Goal: Communication & Community: Answer question/provide support

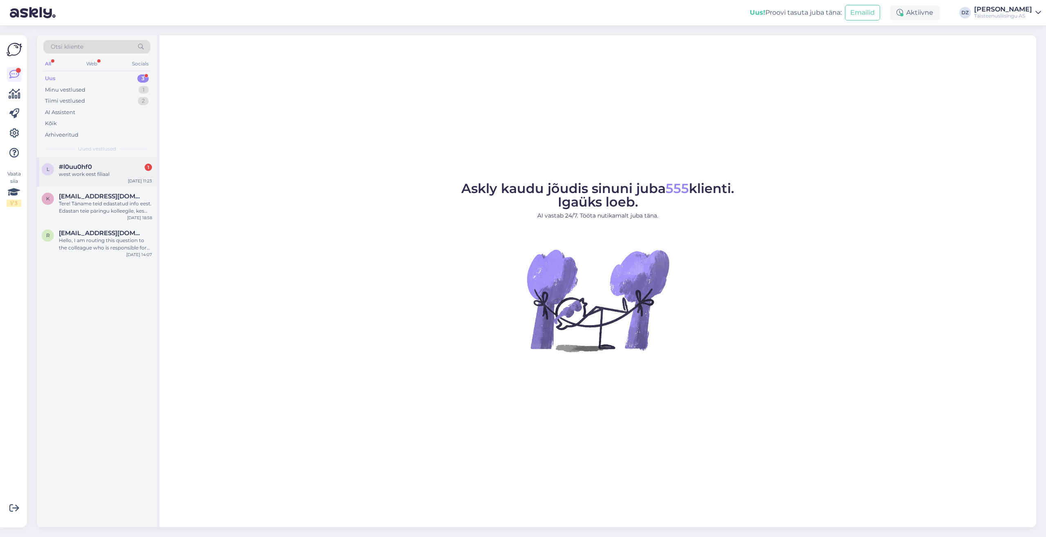
click at [108, 175] on div "west work eest filiaal" at bounding box center [105, 173] width 93 height 7
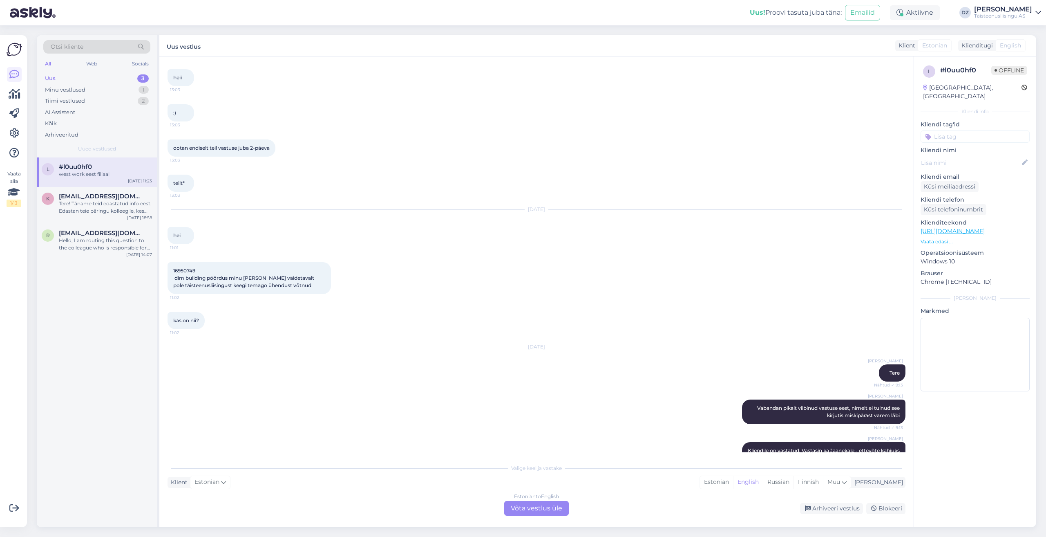
scroll to position [1394, 0]
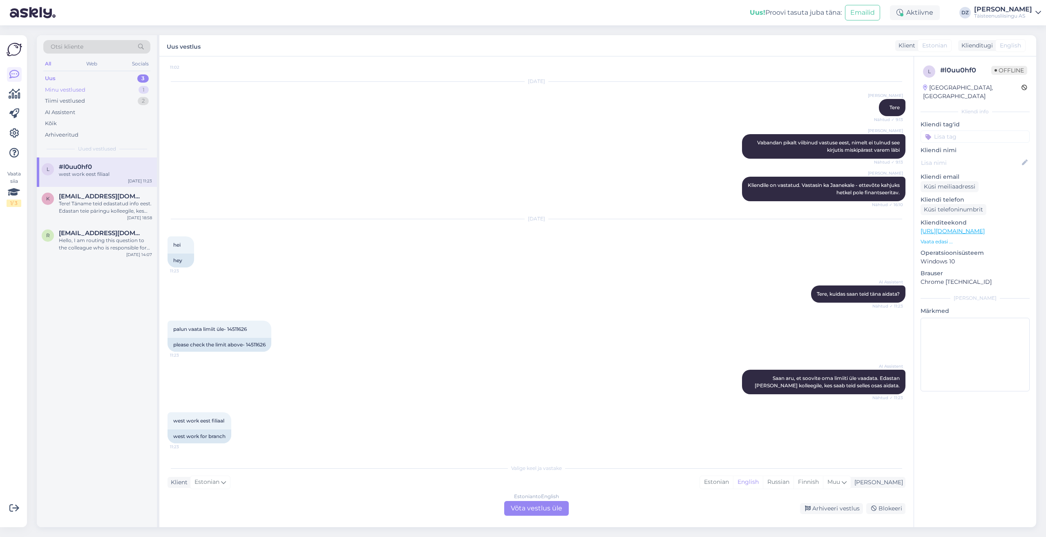
click at [69, 92] on div "Minu vestlused" at bounding box center [65, 90] width 40 height 8
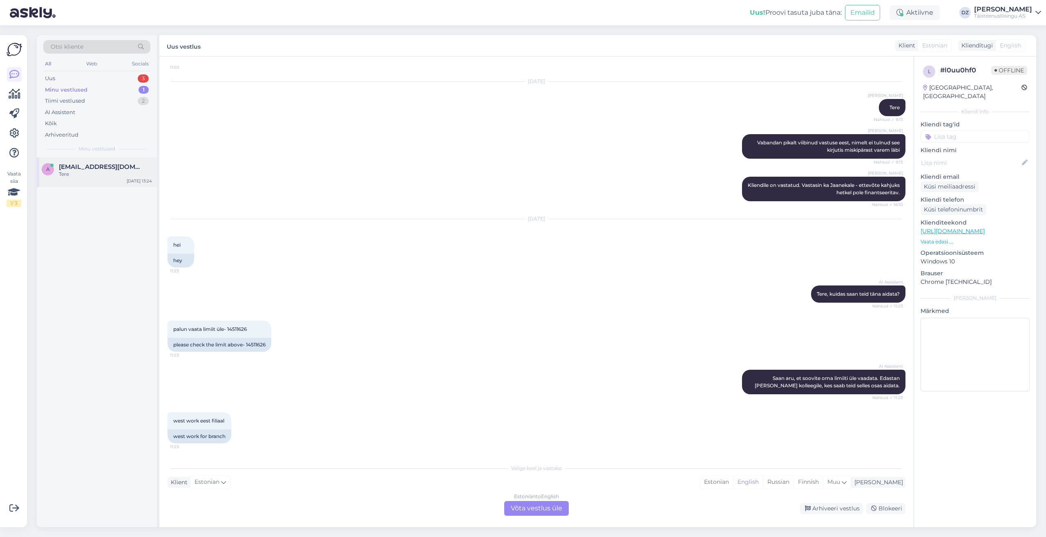
click at [95, 179] on div "a [EMAIL_ADDRESS][DOMAIN_NAME] Tere [DATE] 13:24" at bounding box center [97, 171] width 120 height 29
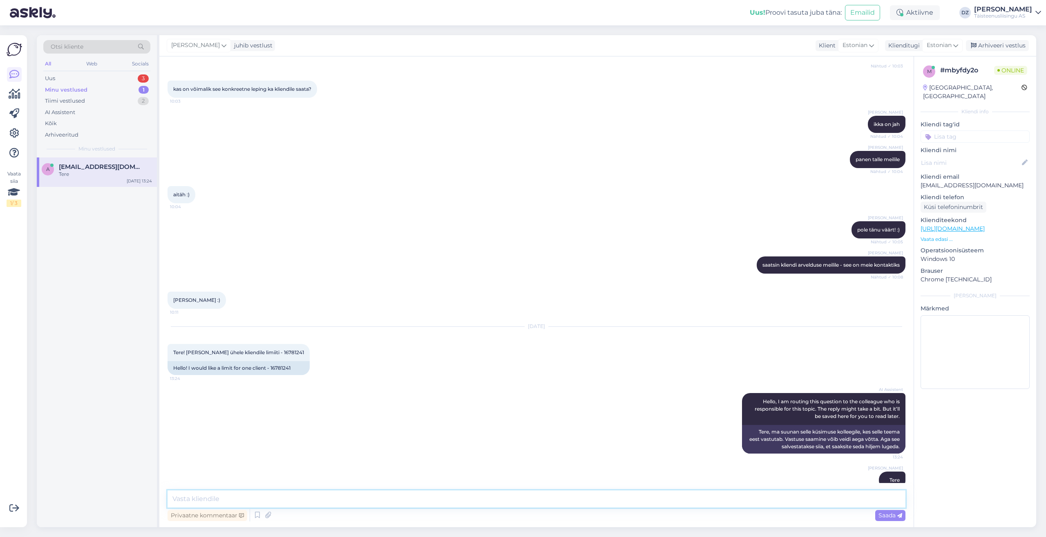
click at [288, 494] on textarea at bounding box center [537, 498] width 738 height 17
click at [280, 349] on span "Tere! [PERSON_NAME] ühele kliendile limiiti - 16781241" at bounding box center [238, 352] width 131 height 6
click at [57, 121] on div "Kõik" at bounding box center [96, 123] width 107 height 11
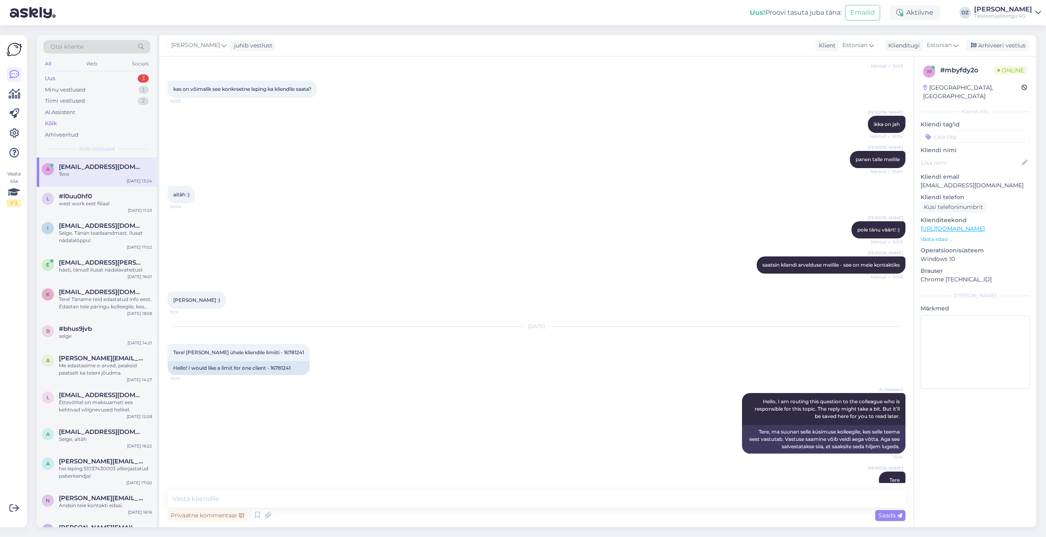
click at [121, 169] on span "[EMAIL_ADDRESS][DOMAIN_NAME]" at bounding box center [101, 166] width 85 height 7
click at [392, 508] on div "Privaatne kommentaar Saada" at bounding box center [537, 515] width 738 height 16
click at [265, 503] on textarea at bounding box center [537, 498] width 738 height 17
type textarea "ettevõte pole edastanud 2024 majandusaasta aruannet"
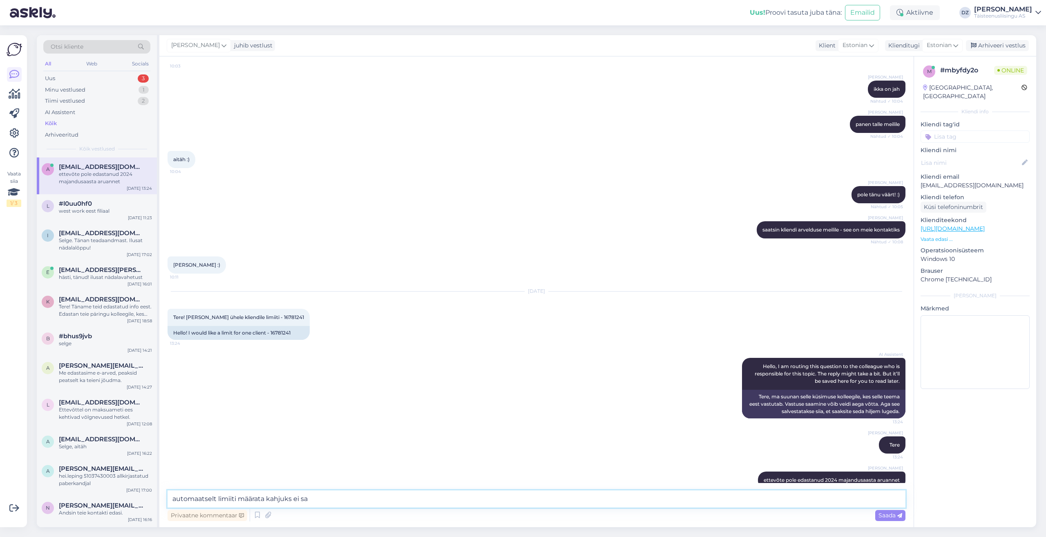
type textarea "automaatselt limiiti määrata kahjuks ei saa"
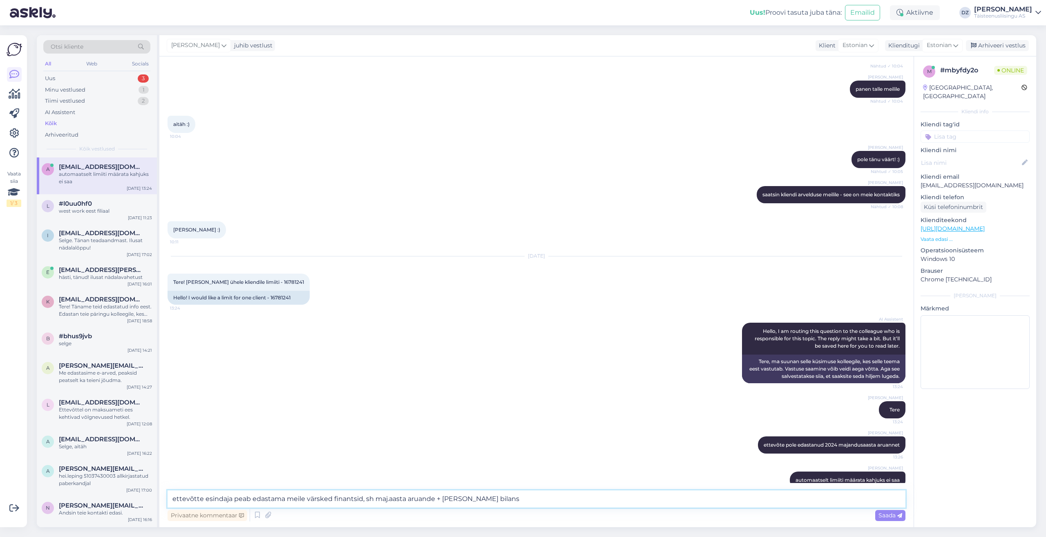
type textarea "ettevõtte esindaja peab edastama meile värsked finantsid, sh maj.aasta aruande …"
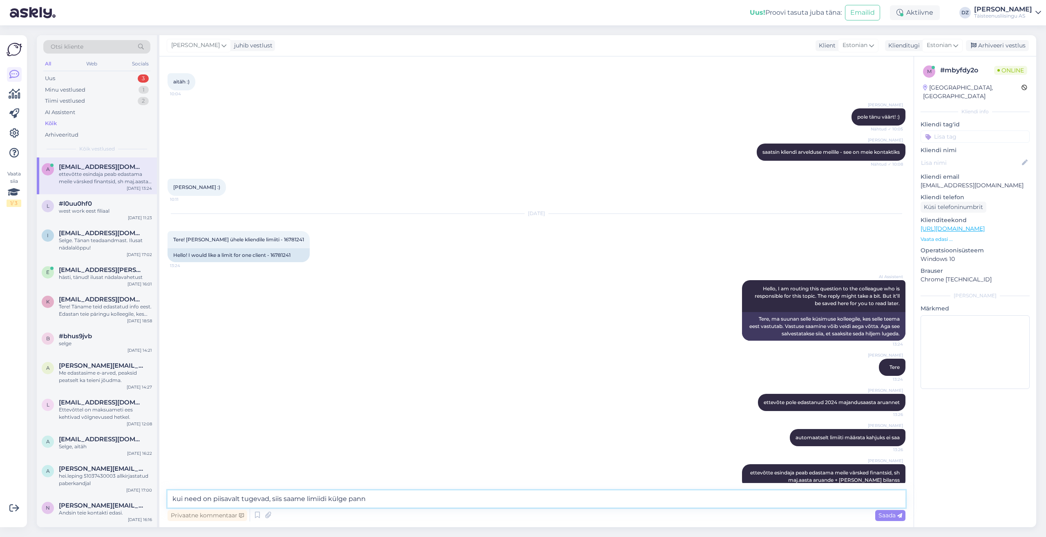
type textarea "kui need on piisavalt tugevad, siis saame limiidi külge panna"
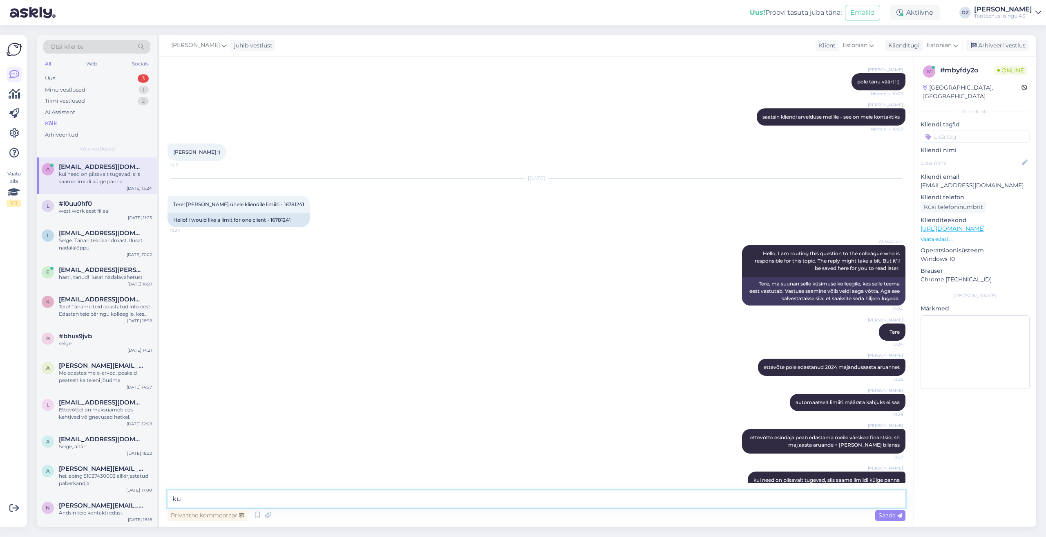
type textarea "k"
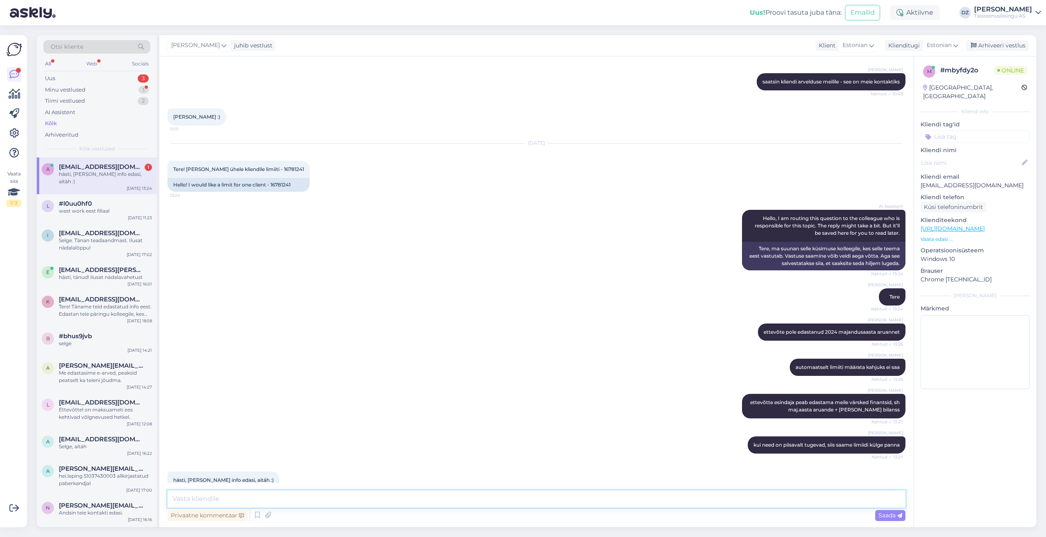
click at [332, 498] on textarea at bounding box center [537, 498] width 738 height 17
type textarea "aitäh :)"
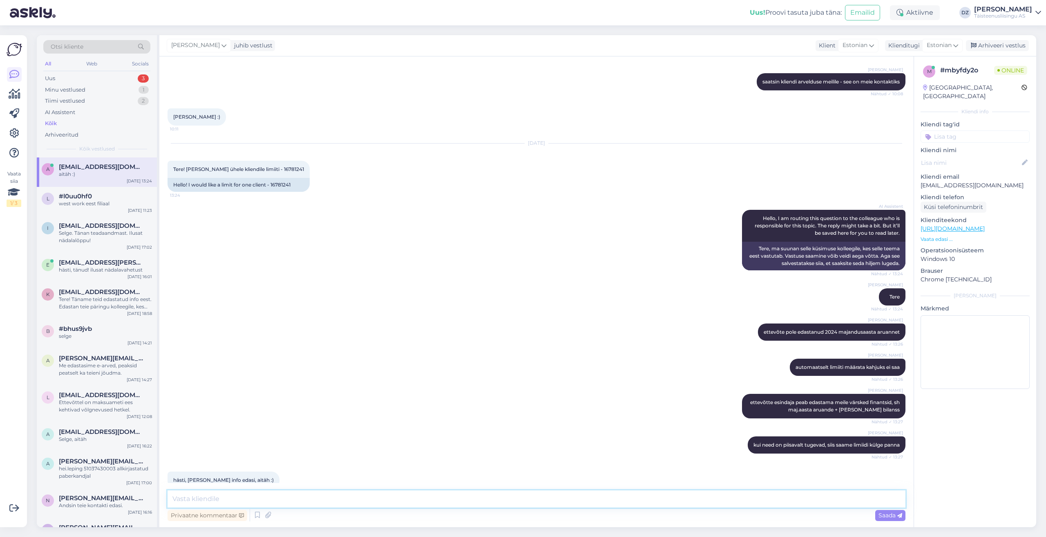
scroll to position [1661, 0]
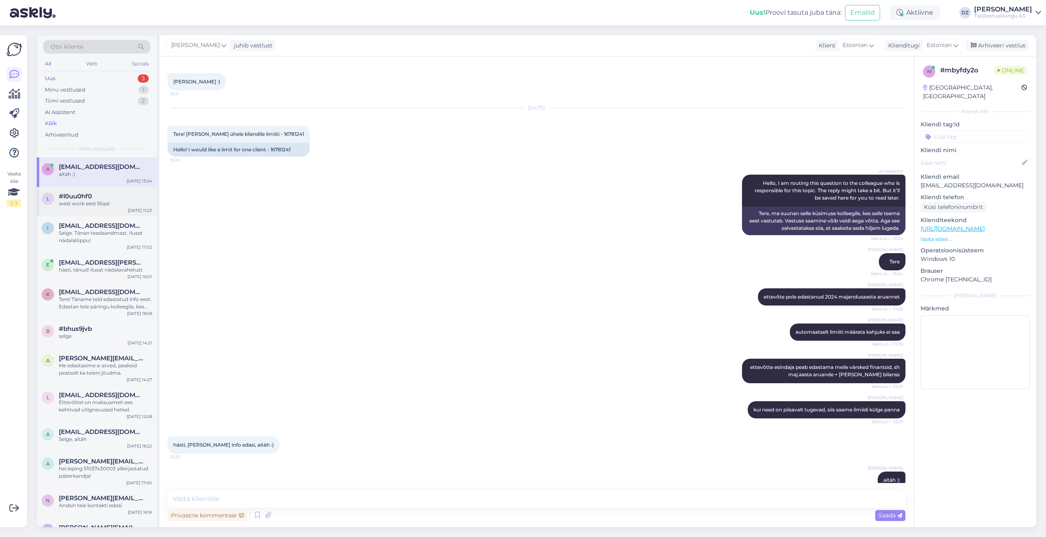
click at [89, 201] on div "west work eest filiaal" at bounding box center [105, 203] width 93 height 7
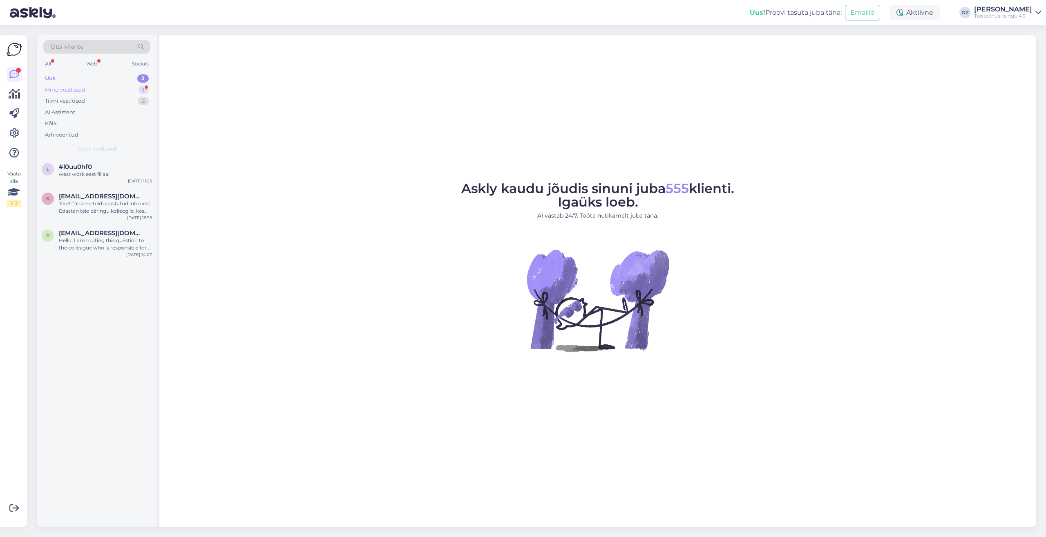
click at [94, 89] on div "Minu vestlused 1" at bounding box center [96, 89] width 107 height 11
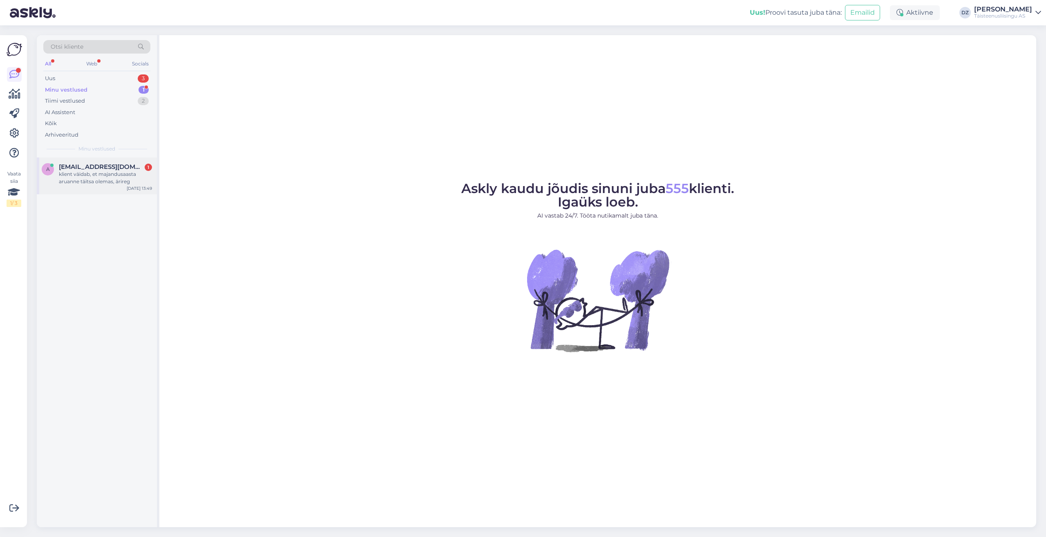
click at [109, 172] on div "klient väidab, et majandusaasta aruanne täitsa olemas, ärireg" at bounding box center [105, 177] width 93 height 15
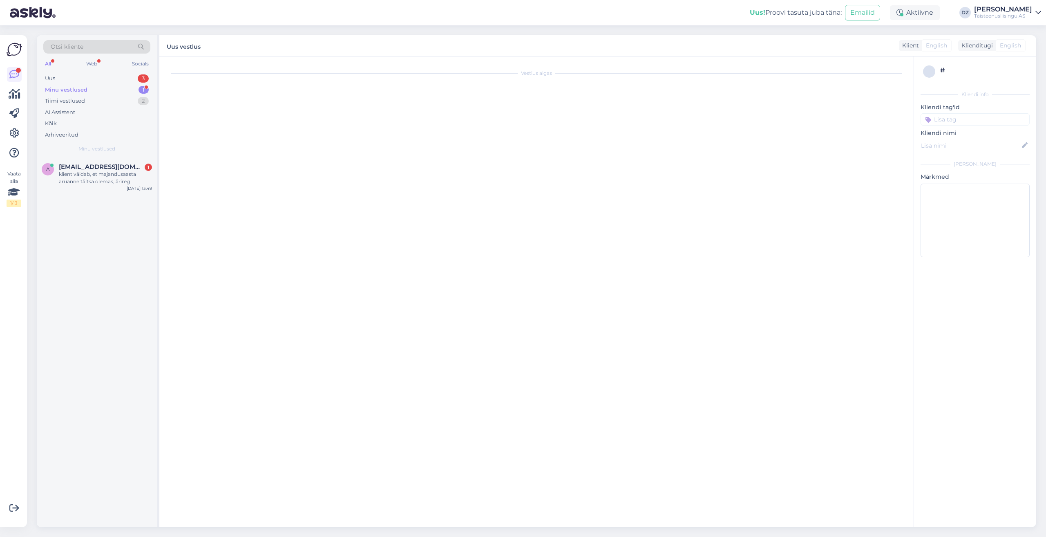
scroll to position [1704, 0]
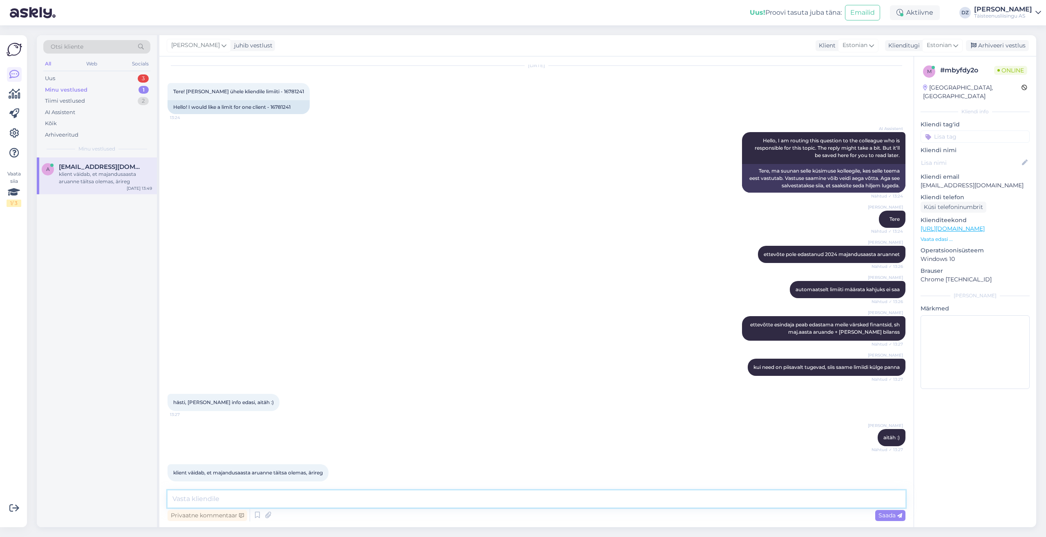
click at [319, 497] on textarea at bounding box center [537, 498] width 738 height 17
type textarea "vaatan kohe uuesti üle"
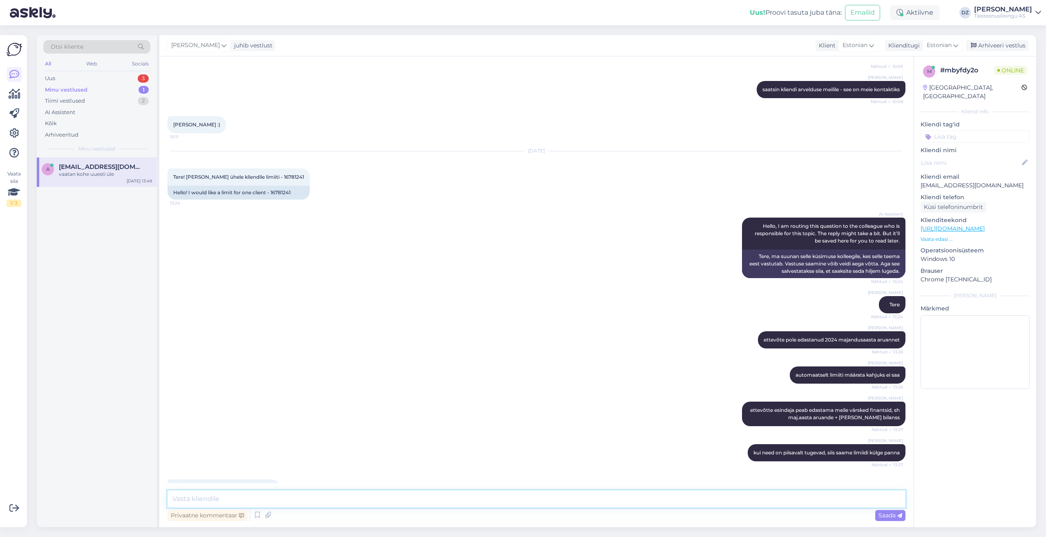
scroll to position [1535, 0]
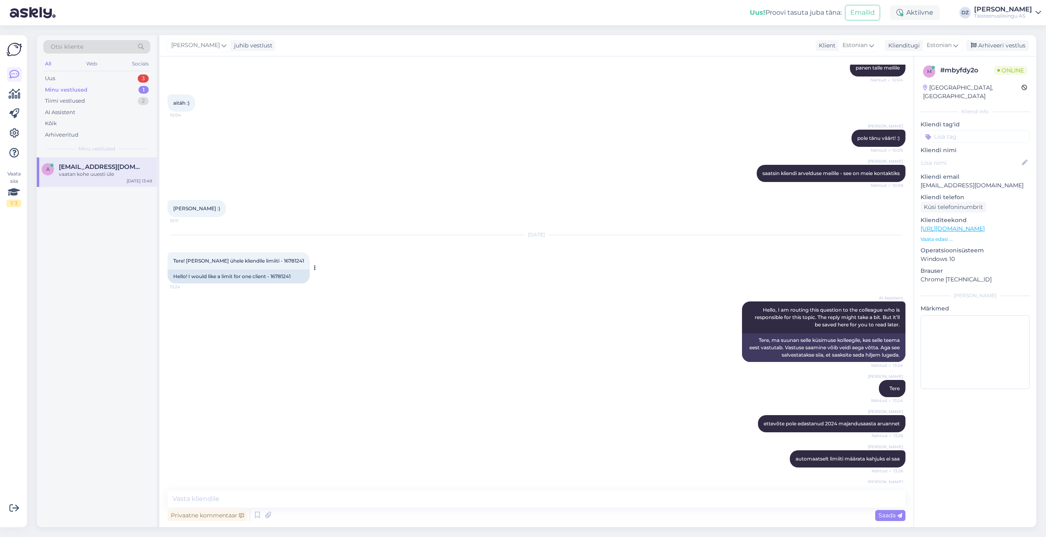
click at [278, 257] on span "Tere! [PERSON_NAME] ühele kliendile limiiti - 16781241" at bounding box center [238, 260] width 131 height 6
click at [359, 487] on div "Vestlus algas [DATE] Tere! 16:13 Hello! ühel kliendil oleks limiiti vaja määrat…" at bounding box center [536, 291] width 754 height 470
click at [358, 499] on textarea at bounding box center [537, 498] width 738 height 17
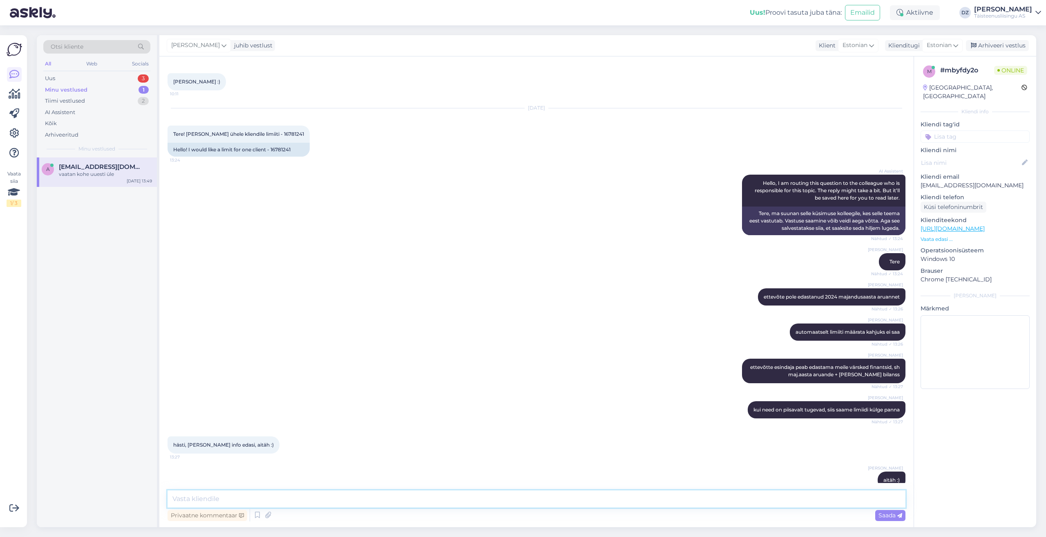
scroll to position [1739, 0]
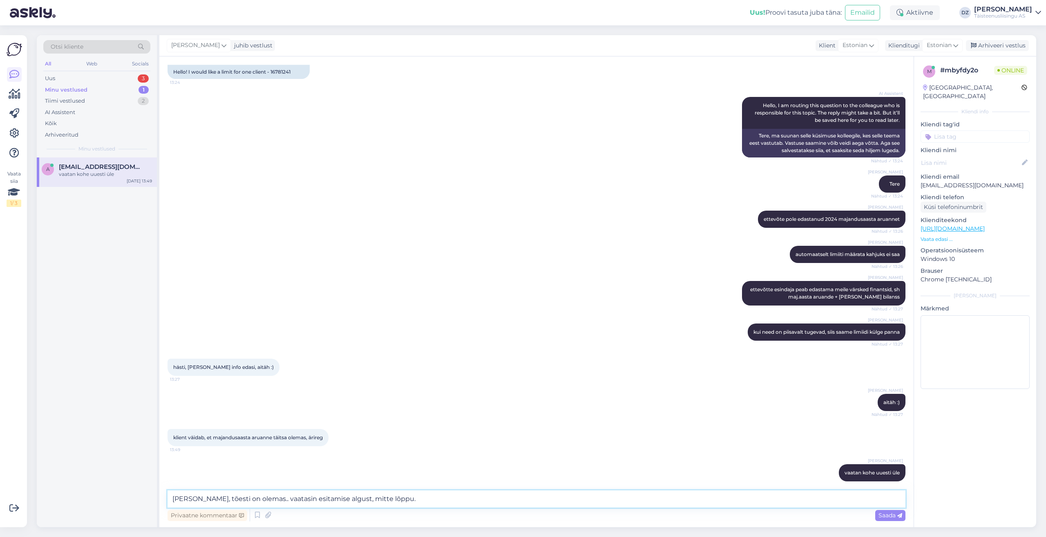
click at [422, 496] on textarea "[PERSON_NAME], tõesti on olemas.. vaatasin esitamise algust, mitte lõppu." at bounding box center [537, 498] width 738 height 17
type textarea "[PERSON_NAME], tõesti on olemas.. vaatasin esitamise algust, mitte lõppu. Kuna …"
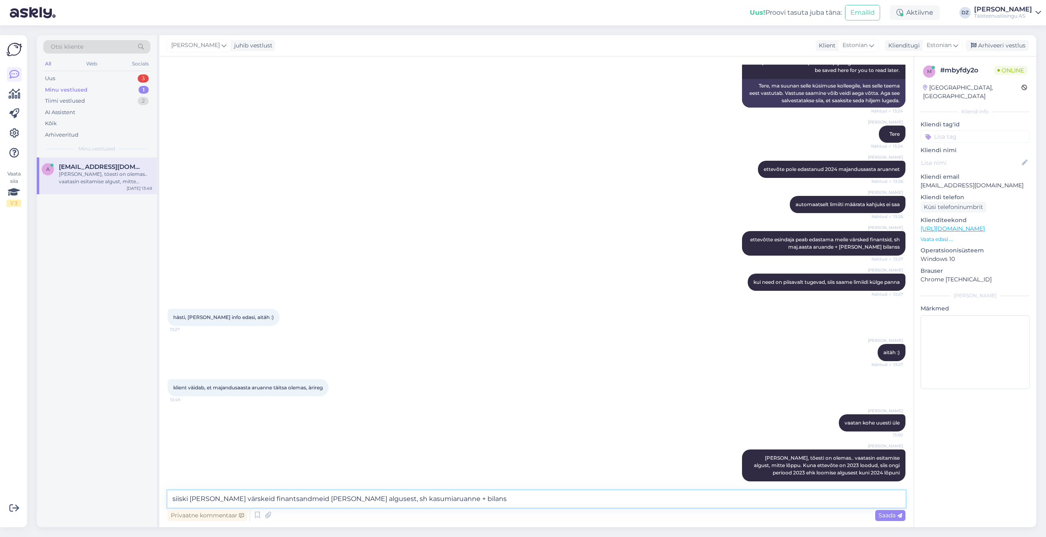
type textarea "siiski [PERSON_NAME] värskeid finantsandmeid [PERSON_NAME] algusest, sh kasumia…"
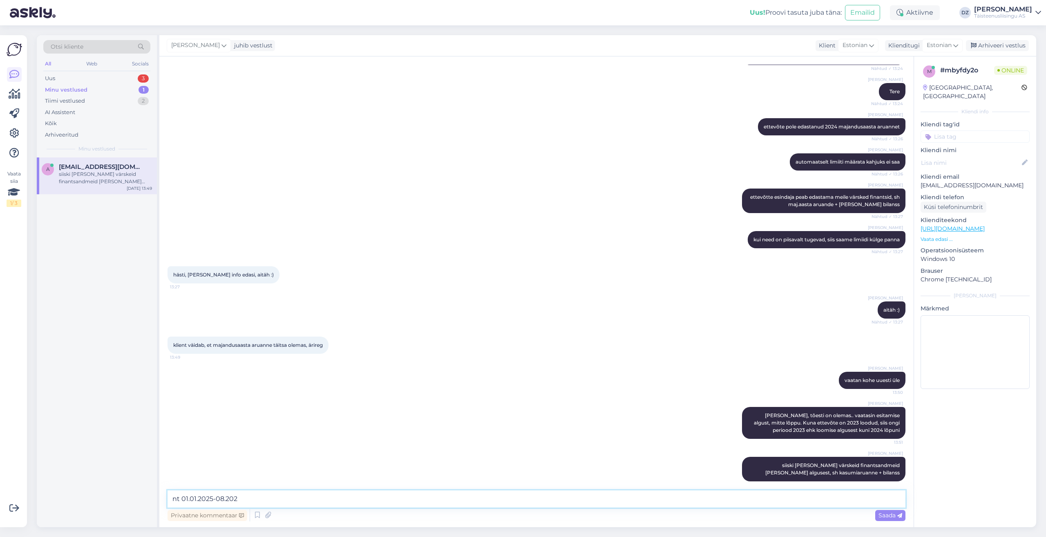
type textarea "nt 01.01.2025-08.2025"
